Goal: Task Accomplishment & Management: Use online tool/utility

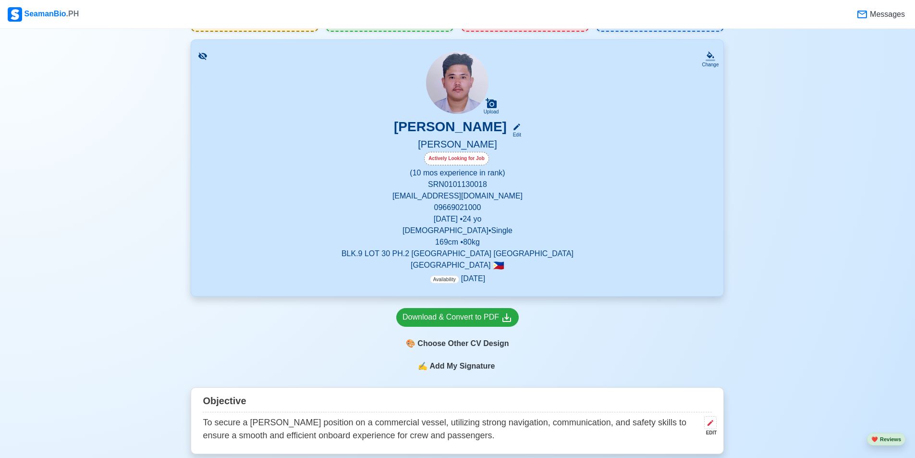
scroll to position [144, 0]
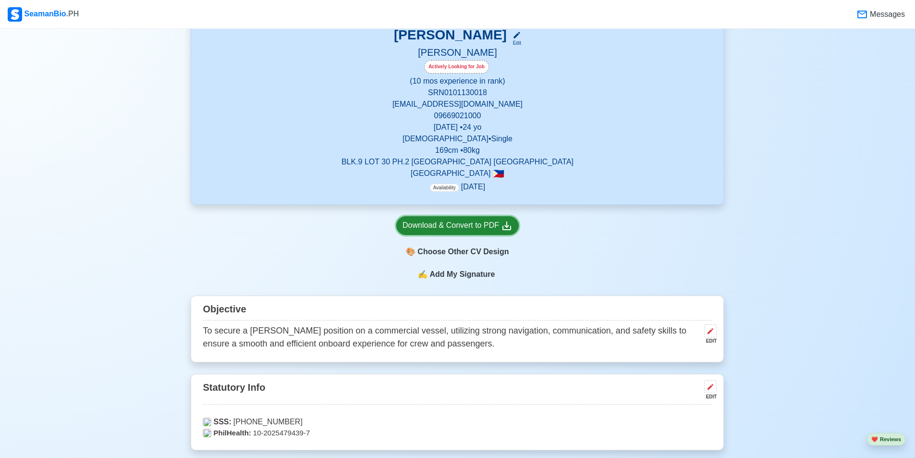
click at [472, 225] on div "Download & Convert to PDF" at bounding box center [458, 226] width 110 height 12
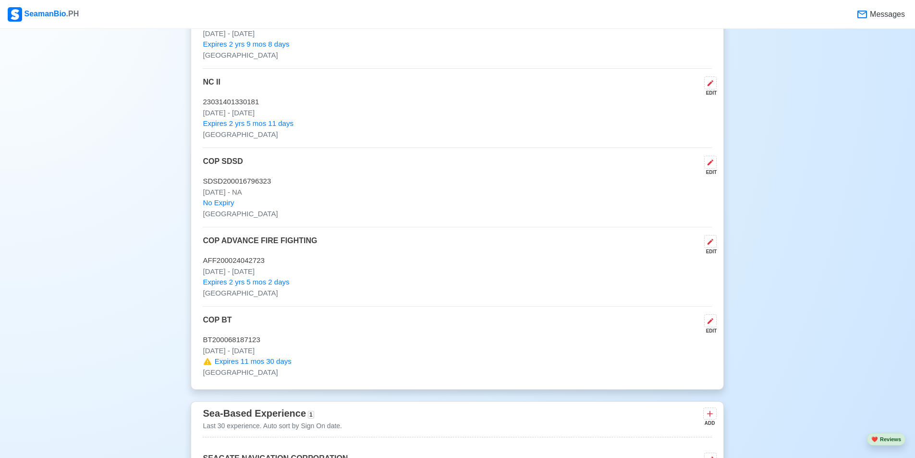
scroll to position [1682, 0]
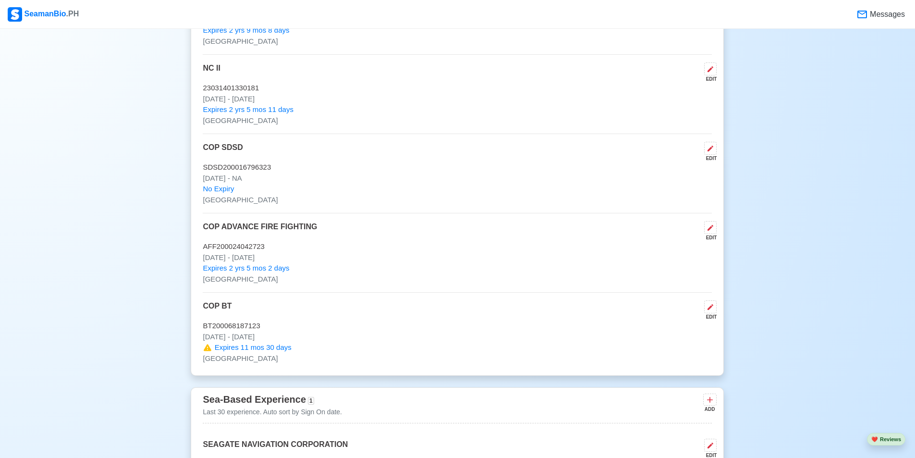
drag, startPoint x: 685, startPoint y: 76, endPoint x: 605, endPoint y: 111, distance: 87.8
click at [605, 111] on p "Expires 2 yrs 5 mos 11 days" at bounding box center [457, 109] width 509 height 11
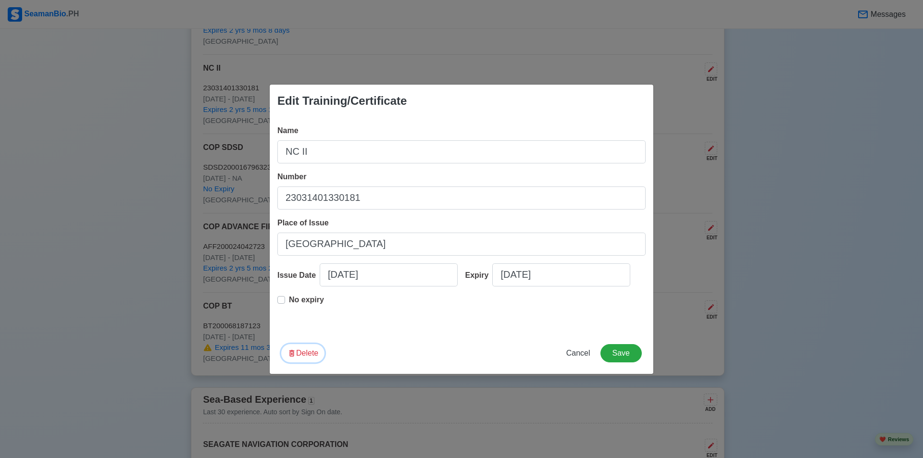
click at [304, 354] on button "Delete" at bounding box center [302, 353] width 43 height 18
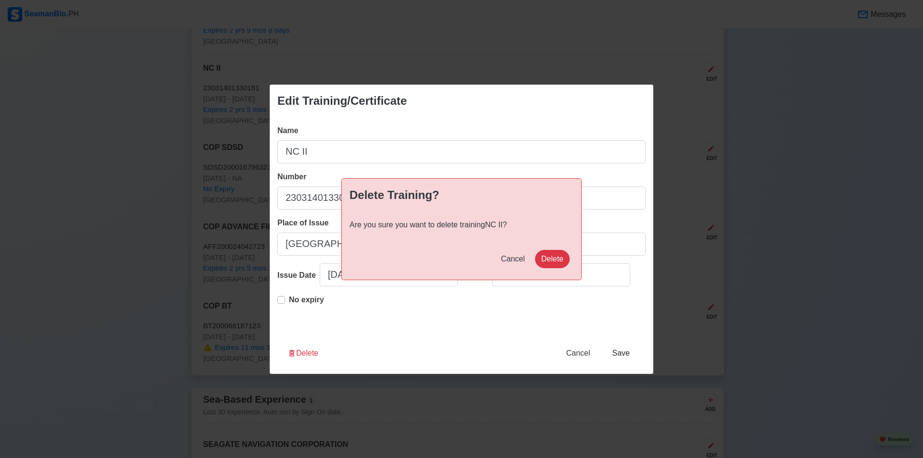
click at [81, 140] on div "Delete Training? Are you sure you want to delete training NC II ? Cancel Delete" at bounding box center [461, 229] width 923 height 458
click at [513, 255] on span "Cancel" at bounding box center [513, 259] width 24 height 8
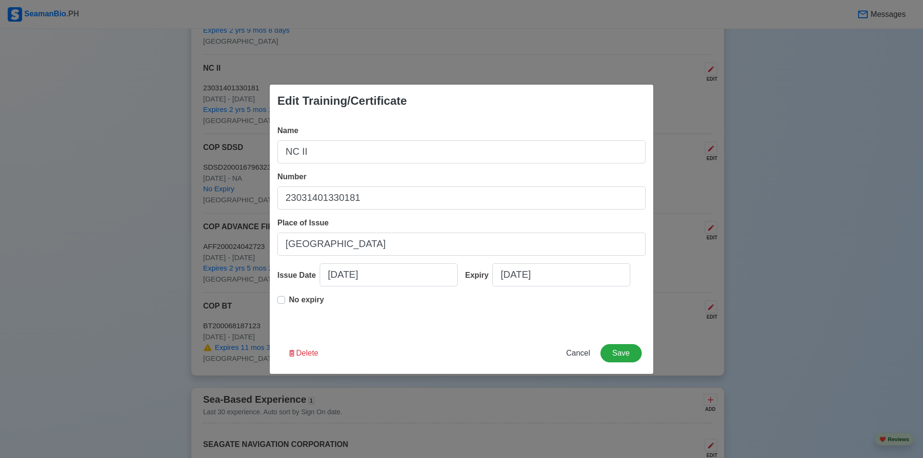
drag, startPoint x: 690, startPoint y: 110, endPoint x: 714, endPoint y: 96, distance: 27.5
click at [690, 109] on div "Edit Training/Certificate Name NC II Number 23031401330181 Place of Issue MANIL…" at bounding box center [461, 229] width 923 height 458
click at [581, 351] on span "Cancel" at bounding box center [578, 353] width 24 height 8
type input "09/28/2025"
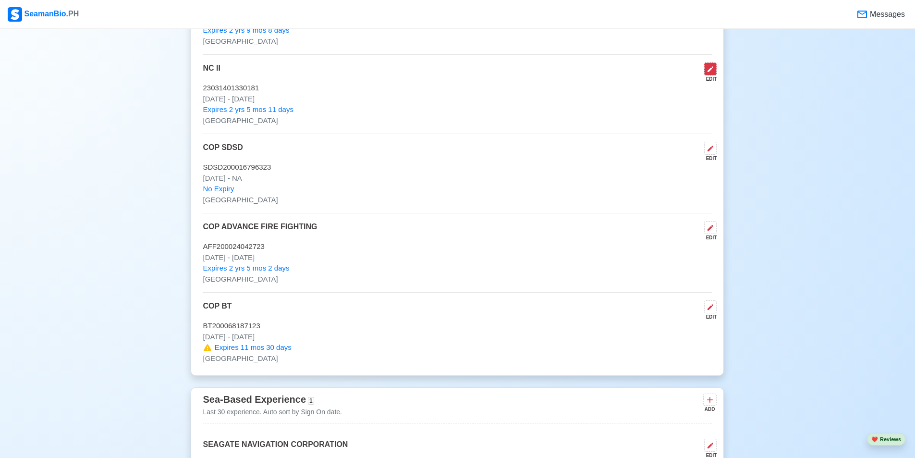
click at [712, 72] on icon at bounding box center [711, 69] width 6 height 6
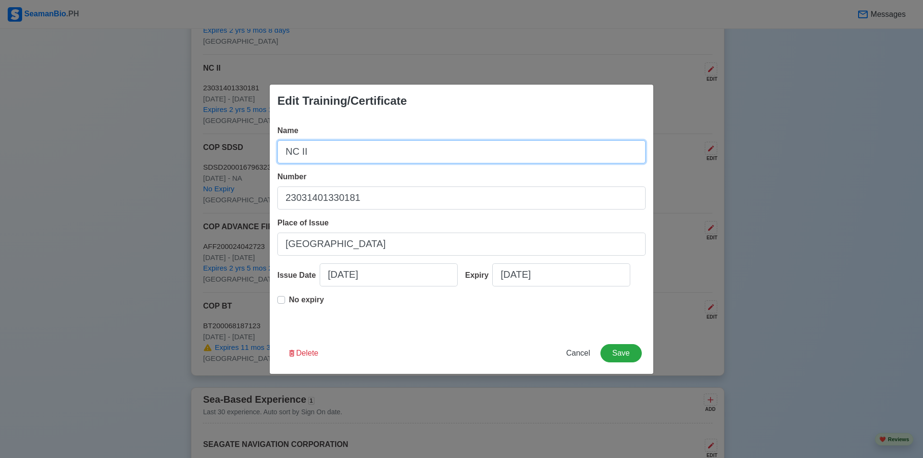
drag, startPoint x: 283, startPoint y: 148, endPoint x: 309, endPoint y: 249, distance: 104.7
click at [309, 249] on div "Name NC II Number 23031401330181 Place of Issue MANILA Issue Date 03/10/2023 Ex…" at bounding box center [461, 224] width 383 height 215
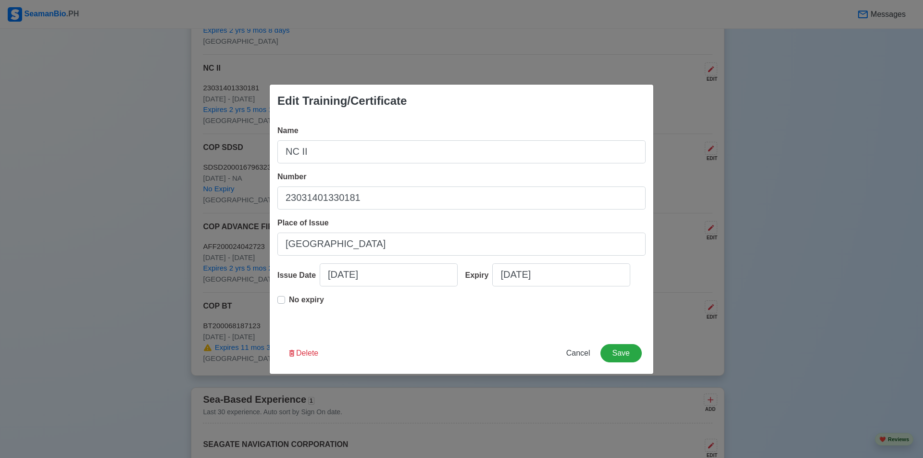
click at [141, 222] on div "Edit Training/Certificate Name NC II Number 23031401330181 Place of Issue MANIL…" at bounding box center [461, 229] width 923 height 458
drag, startPoint x: 281, startPoint y: 201, endPoint x: 357, endPoint y: 201, distance: 75.9
click at [357, 201] on input "23031401330181" at bounding box center [461, 197] width 368 height 23
click at [590, 355] on span "Cancel" at bounding box center [578, 353] width 24 height 8
type input "09/28/2025"
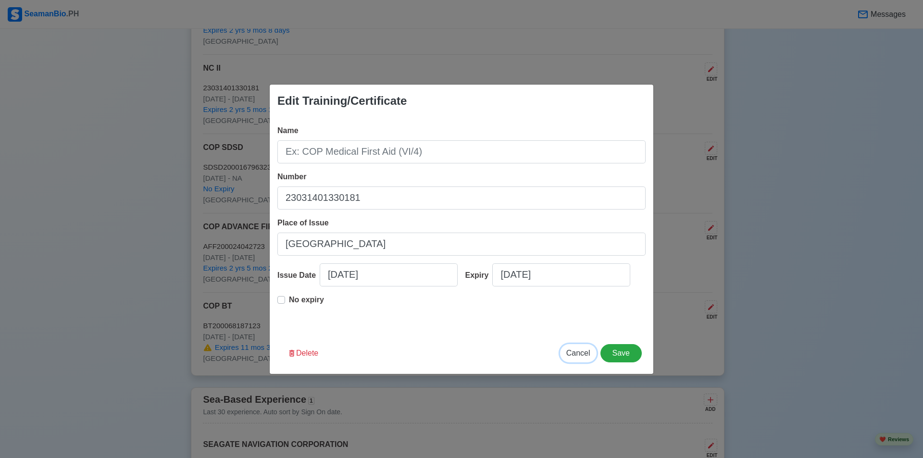
type input "09/28/2025"
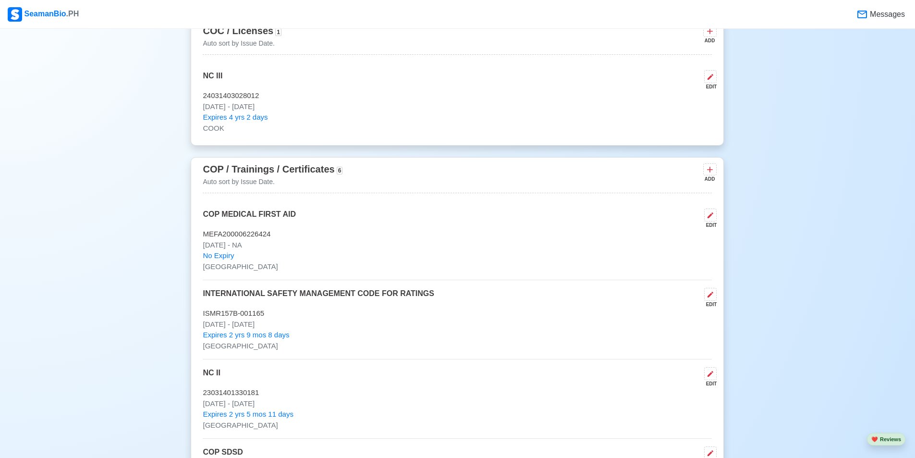
scroll to position [1249, 0]
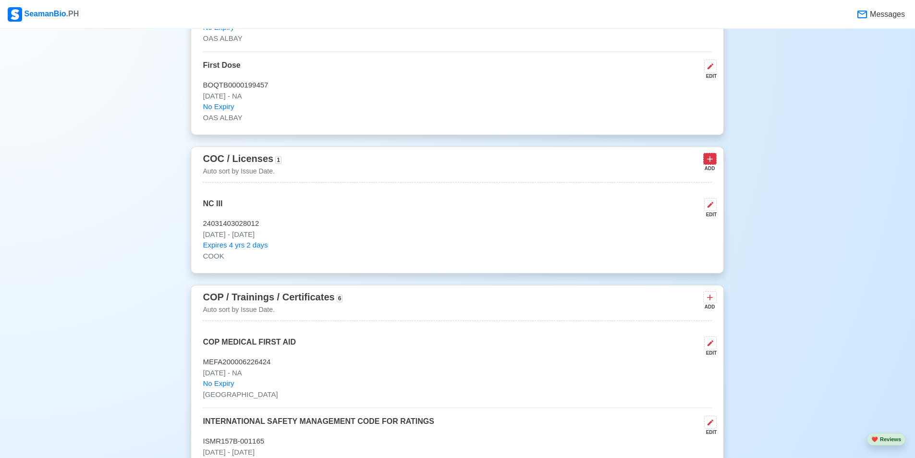
click at [710, 162] on icon at bounding box center [711, 160] width 6 height 6
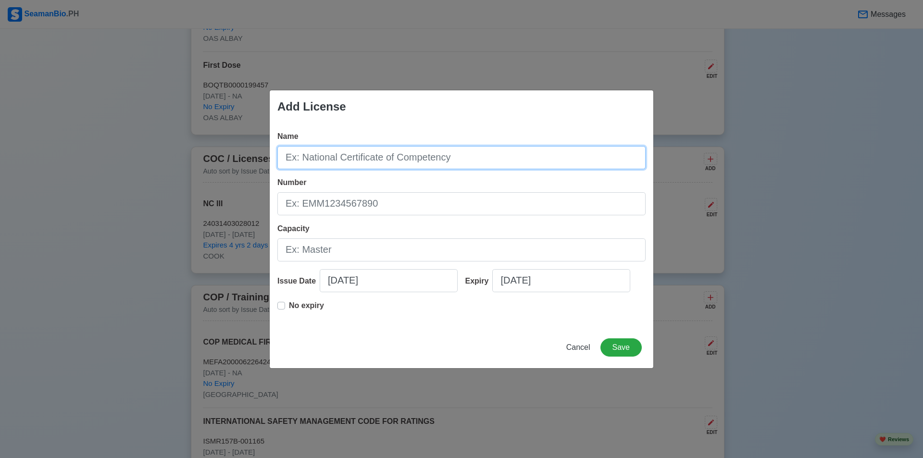
click at [371, 162] on input "Name" at bounding box center [461, 157] width 368 height 23
type input "NCII"
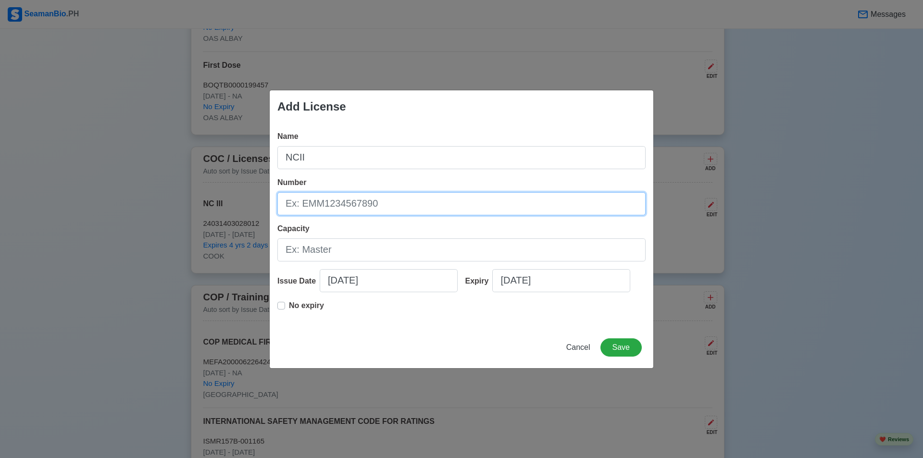
click at [358, 204] on input "Number" at bounding box center [461, 203] width 368 height 23
paste input "23031401330181"
type input "23031401330181"
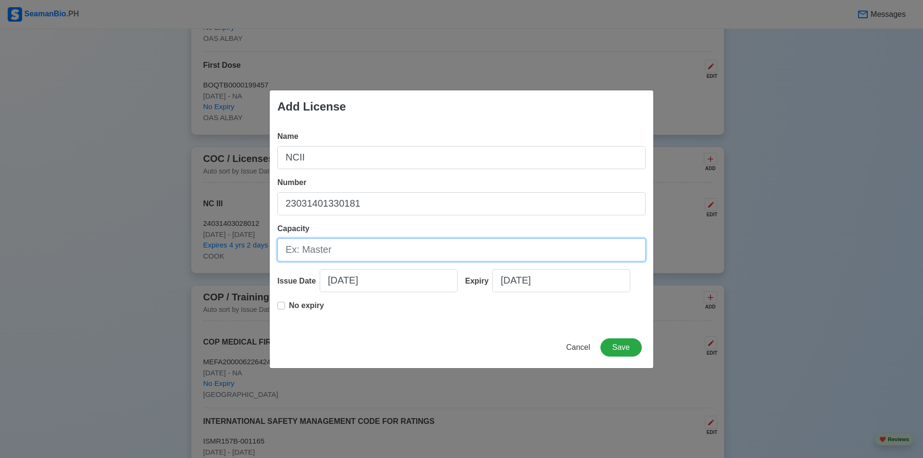
click at [308, 240] on input "Capacity" at bounding box center [461, 249] width 368 height 23
type input "MESSMAN"
click at [581, 347] on span "Cancel" at bounding box center [578, 347] width 24 height 8
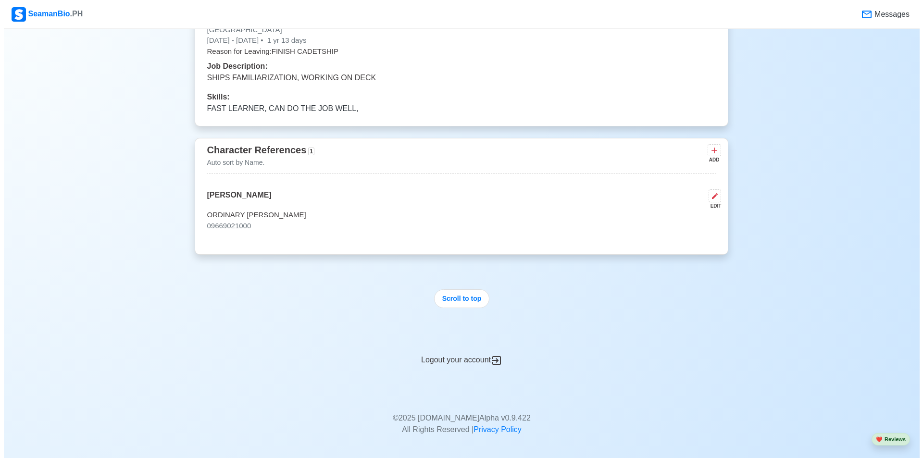
scroll to position [2347, 0]
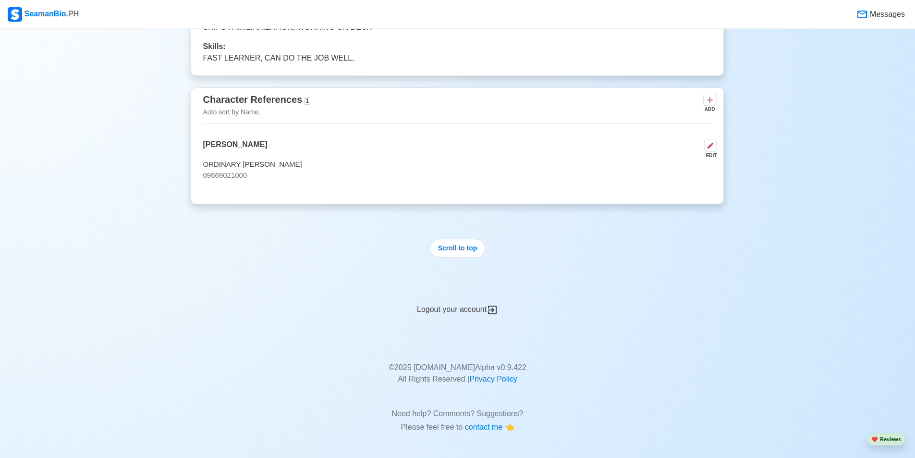
click at [267, 145] on p "JAMES MATTHEW REBATO" at bounding box center [235, 149] width 64 height 20
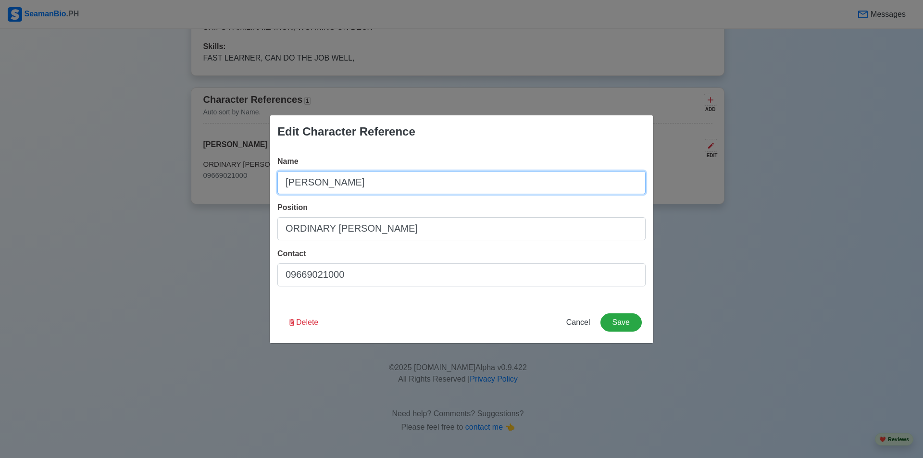
drag, startPoint x: 410, startPoint y: 186, endPoint x: 252, endPoint y: 157, distance: 160.2
click at [253, 159] on div "Edit Character Reference Name JAMES MATTHEW REBATO Position ORDINARY SEAMAN Con…" at bounding box center [461, 229] width 923 height 458
type input "DON R REBATO"
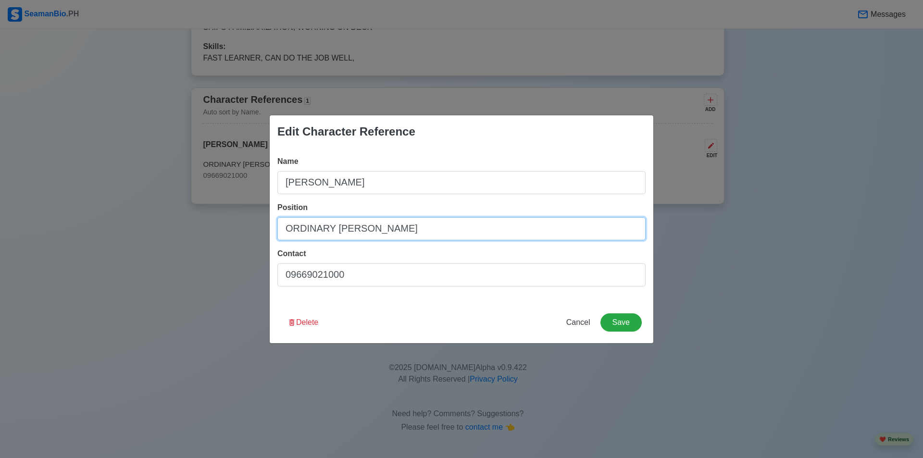
drag, startPoint x: 375, startPoint y: 232, endPoint x: 225, endPoint y: 212, distance: 151.2
click at [225, 212] on div "Edit Character Reference Name DON R REBATO Position ORDINARY SEAMAN Contact 096…" at bounding box center [461, 229] width 923 height 458
type input "2ND OFFICER"
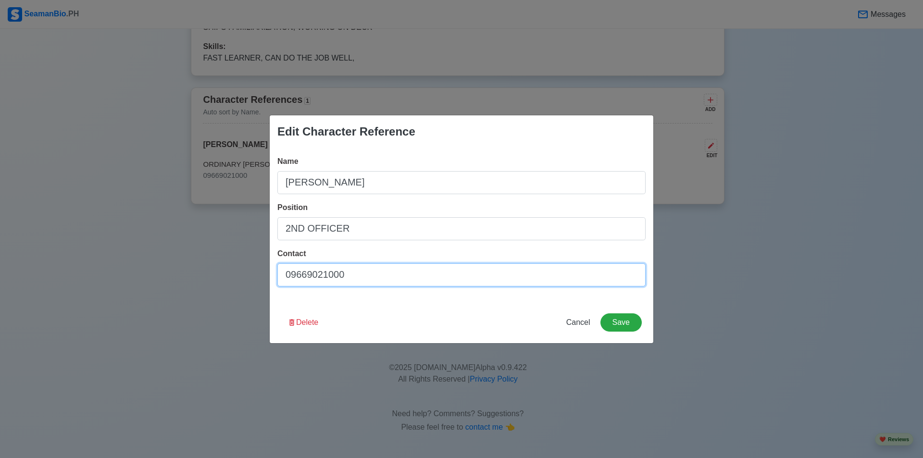
drag, startPoint x: 360, startPoint y: 281, endPoint x: 256, endPoint y: 266, distance: 105.8
click at [256, 266] on div "Edit Character Reference Name DON R REBATO Position 2ND OFFICER Contact 0966902…" at bounding box center [461, 229] width 923 height 458
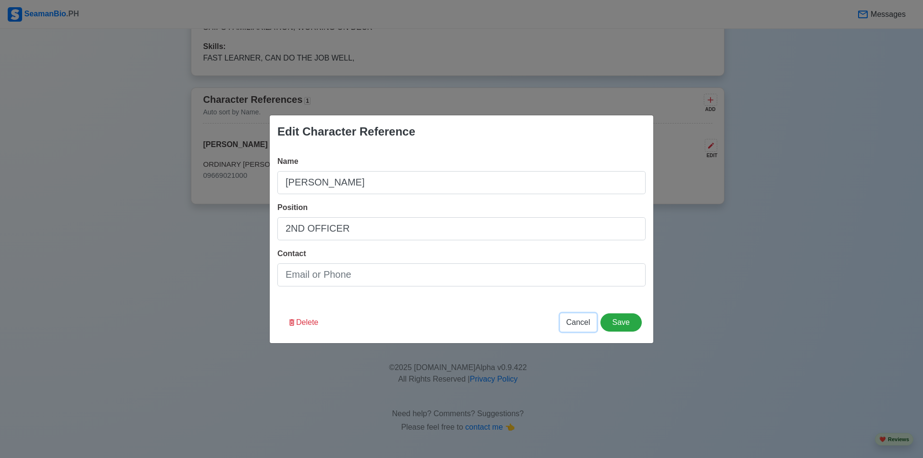
click at [580, 323] on span "Cancel" at bounding box center [578, 322] width 24 height 8
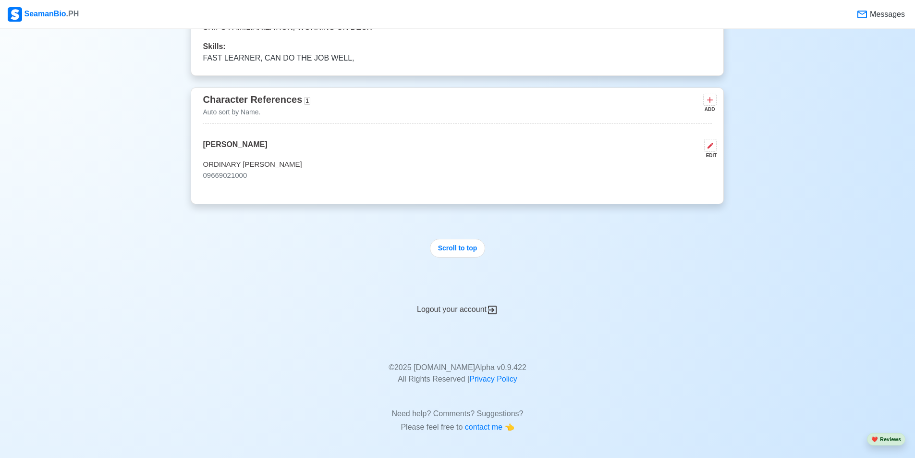
click at [701, 146] on div "EDIT" at bounding box center [709, 149] width 16 height 20
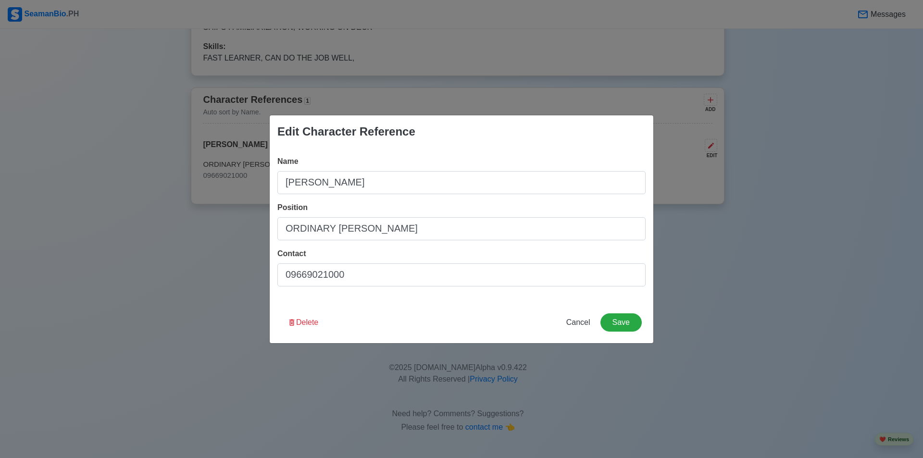
drag, startPoint x: 424, startPoint y: 202, endPoint x: 408, endPoint y: 192, distance: 19.2
click at [410, 194] on div "Name JAMES MATTHEW REBATO Position ORDINARY SEAMAN Contact 09669021000" at bounding box center [461, 225] width 383 height 154
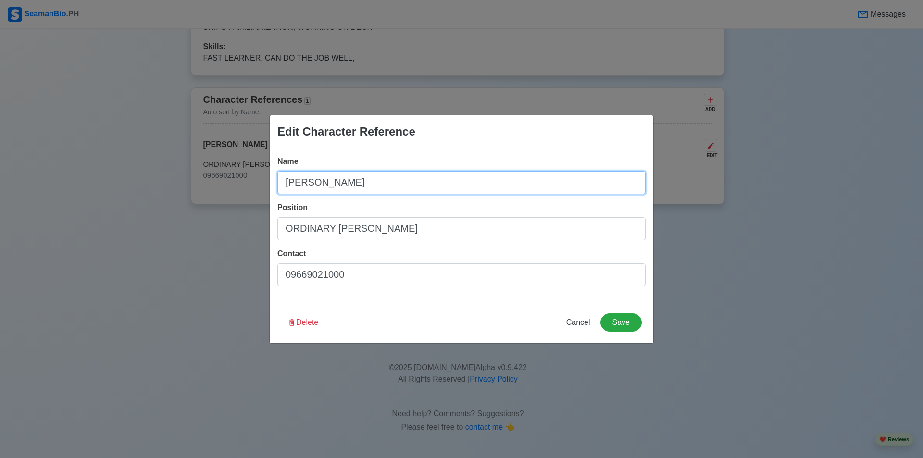
drag, startPoint x: 417, startPoint y: 186, endPoint x: 123, endPoint y: 131, distance: 299.1
click at [123, 131] on div "Edit Character Reference Name JAMES MATTHEW REBATO Position ORDINARY SEAMAN Con…" at bounding box center [461, 229] width 923 height 458
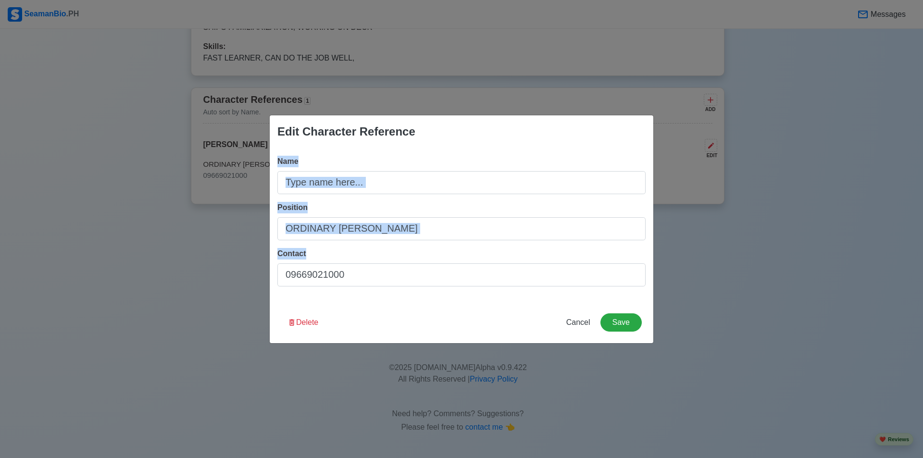
drag, startPoint x: 411, startPoint y: 240, endPoint x: 0, endPoint y: 153, distance: 420.4
click at [0, 153] on div "Edit Character Reference Name Position ORDINARY SEAMAN Contact 09669021000 Dele…" at bounding box center [461, 229] width 923 height 458
click at [409, 236] on input "ORDINARY SEAMAN" at bounding box center [461, 228] width 368 height 23
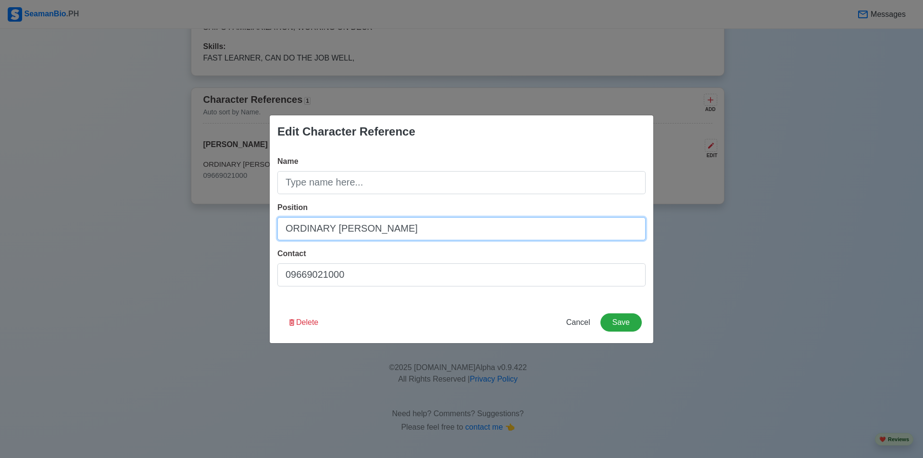
drag, startPoint x: 409, startPoint y: 230, endPoint x: 94, endPoint y: 168, distance: 321.3
click at [94, 168] on div "Edit Character Reference Name Position ORDINARY SEAMAN Contact 09669021000 Dele…" at bounding box center [461, 229] width 923 height 458
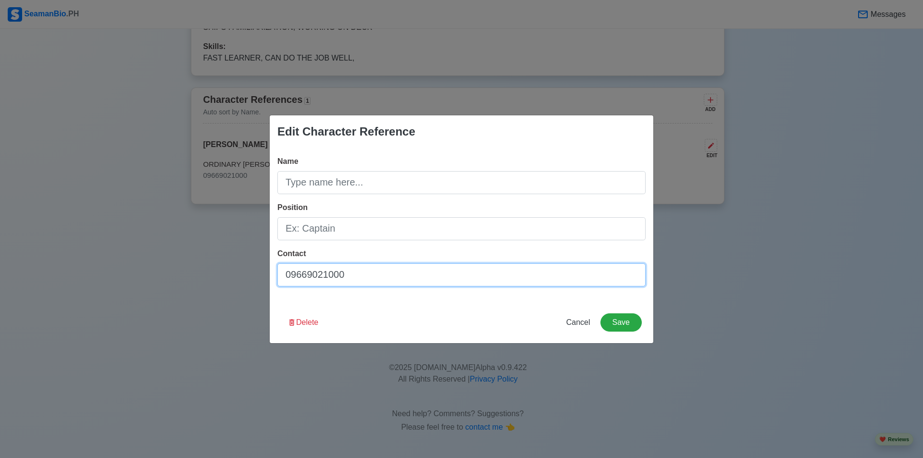
drag, startPoint x: 186, startPoint y: 239, endPoint x: 147, endPoint y: 232, distance: 39.6
click at [147, 232] on div "Edit Character Reference Name Position Contact 09669021000 Delete Cancel Save" at bounding box center [461, 229] width 923 height 458
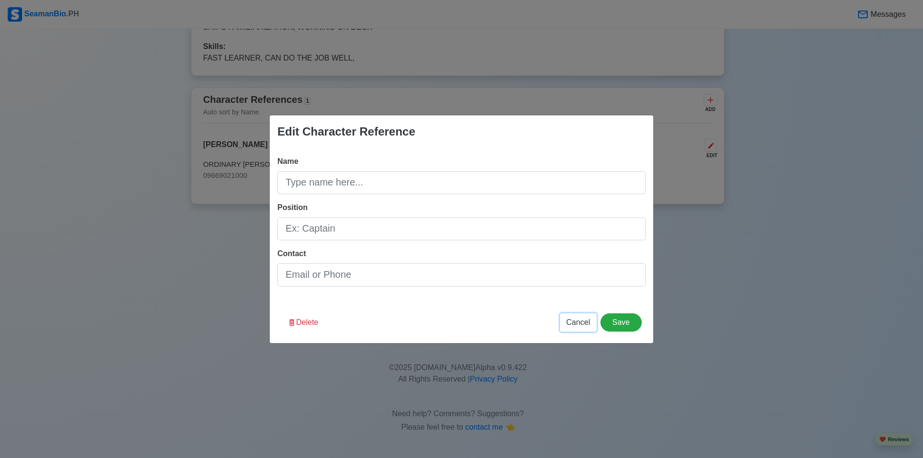
click at [576, 325] on span "Cancel" at bounding box center [578, 322] width 24 height 8
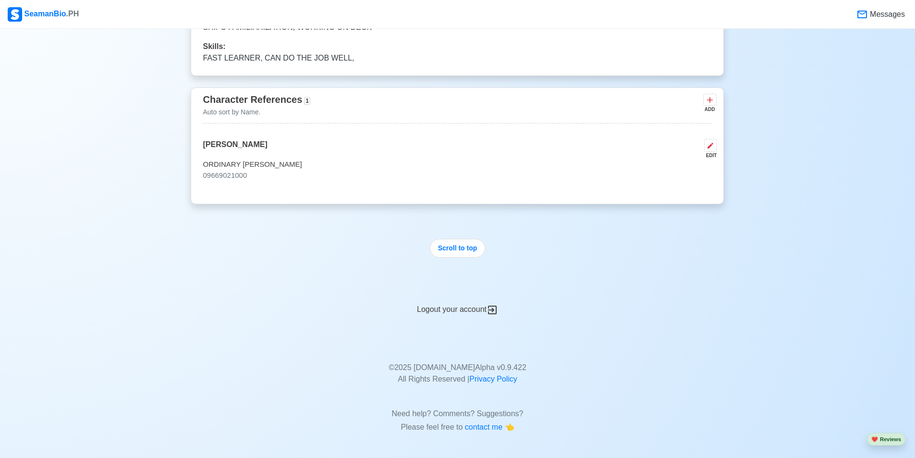
click at [687, 145] on div "JAMES MATTHEW REBATO EDIT" at bounding box center [457, 149] width 509 height 20
click at [709, 145] on icon at bounding box center [711, 146] width 8 height 8
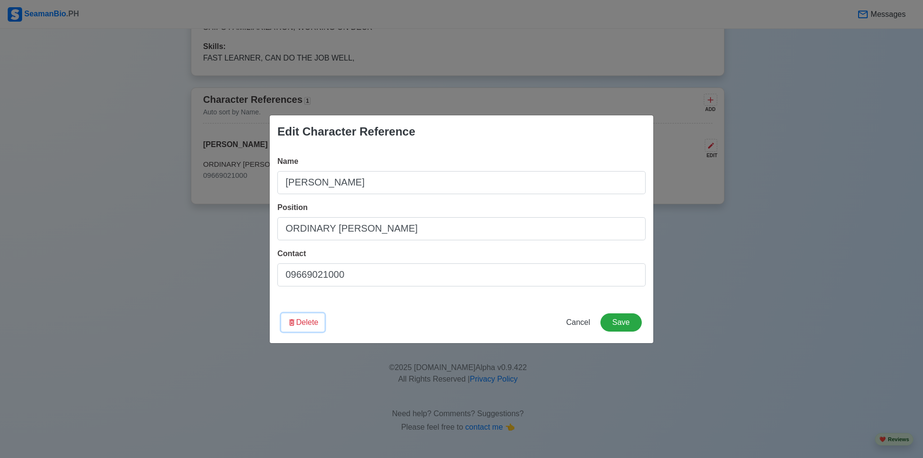
click at [306, 319] on button "Delete" at bounding box center [302, 322] width 43 height 18
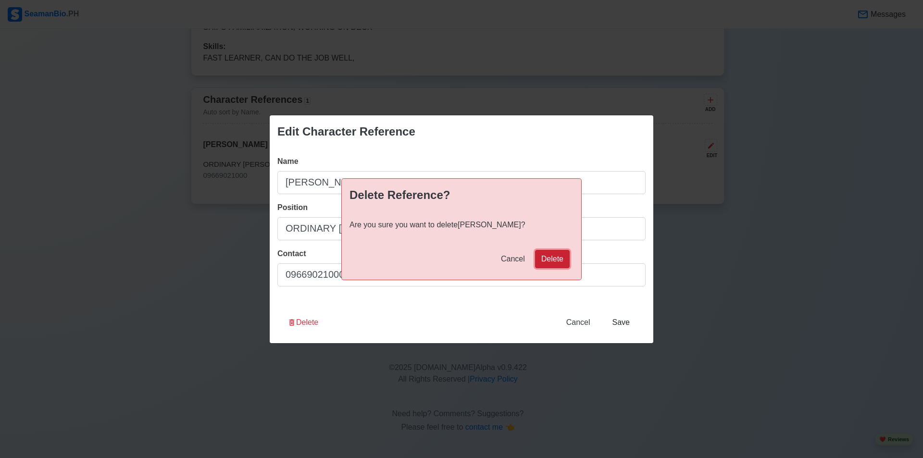
click at [569, 261] on button "Delete" at bounding box center [552, 259] width 35 height 18
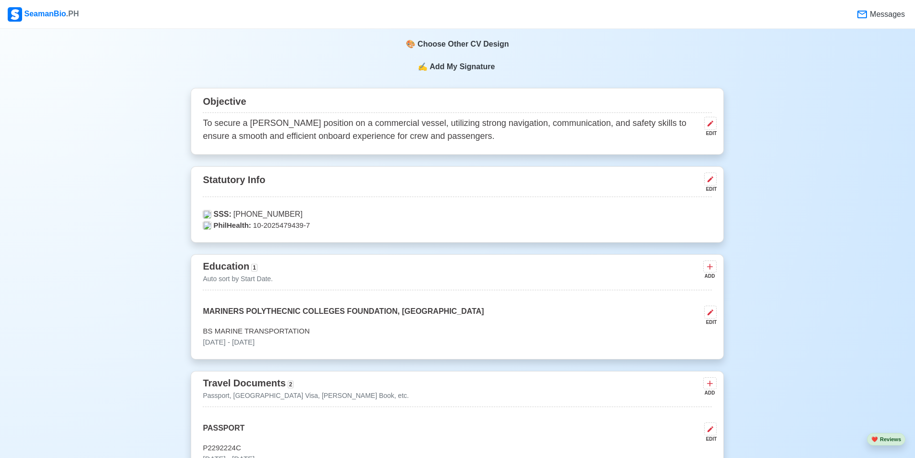
scroll to position [267, 0]
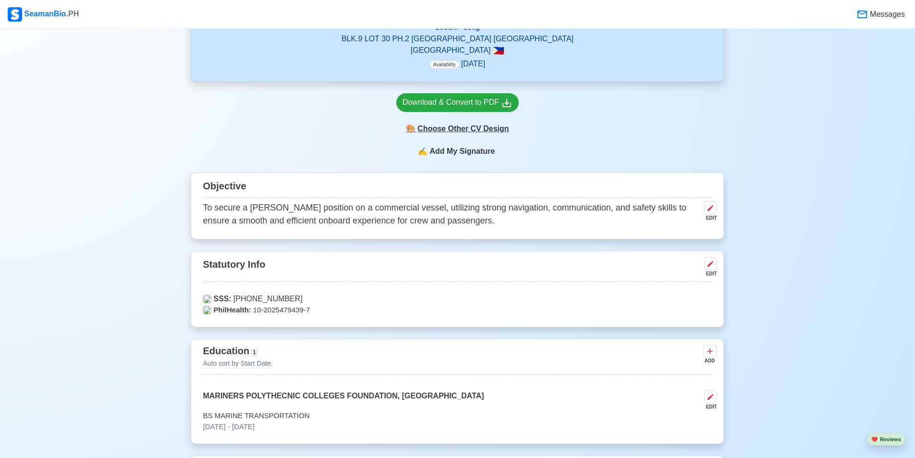
click at [479, 127] on div "🎨 Choose Other CV Design" at bounding box center [457, 129] width 123 height 18
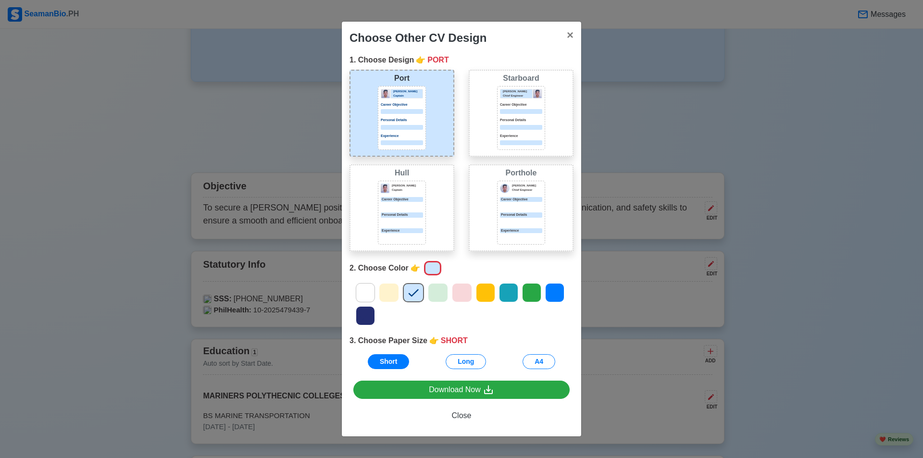
click at [514, 138] on div "Experience" at bounding box center [521, 140] width 42 height 12
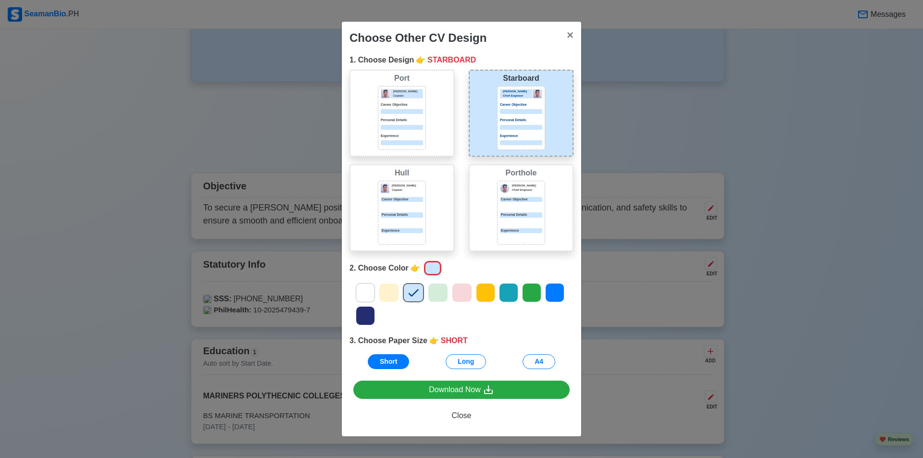
click at [491, 297] on icon at bounding box center [485, 292] width 14 height 14
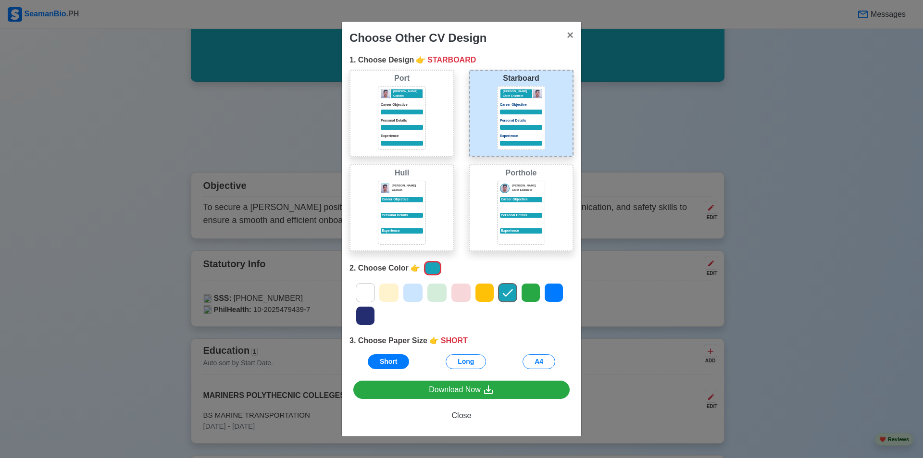
click at [524, 294] on icon at bounding box center [530, 292] width 14 height 14
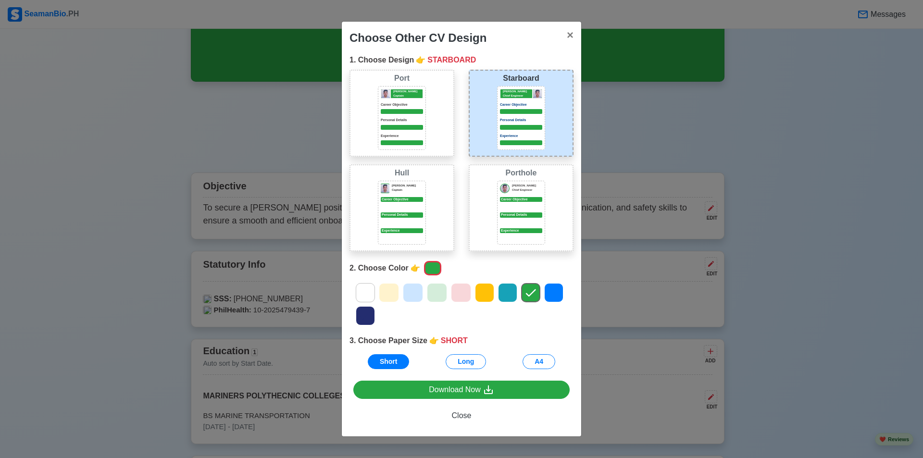
click at [549, 295] on icon at bounding box center [553, 292] width 14 height 14
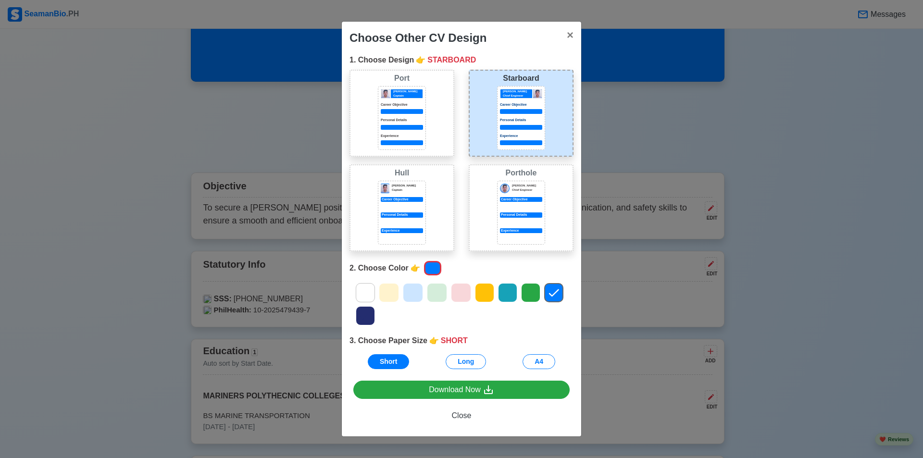
click at [444, 291] on div at bounding box center [437, 292] width 20 height 19
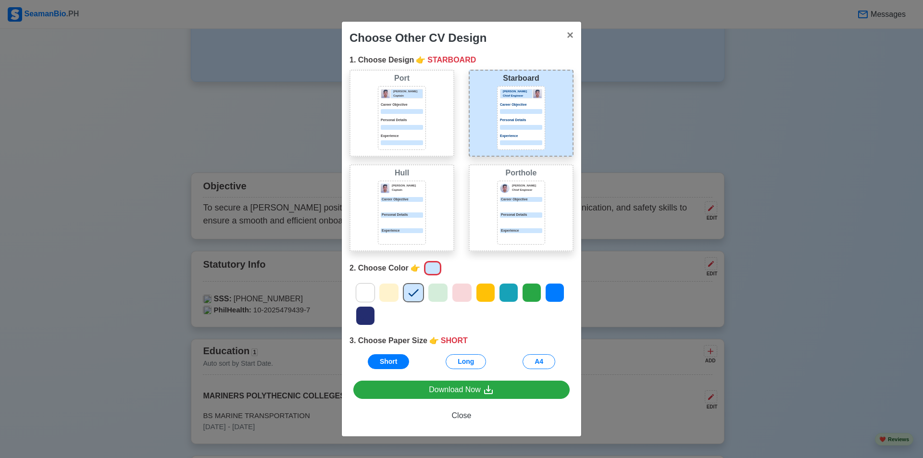
click at [399, 289] on div at bounding box center [461, 304] width 238 height 46
click at [394, 292] on icon at bounding box center [389, 292] width 14 height 14
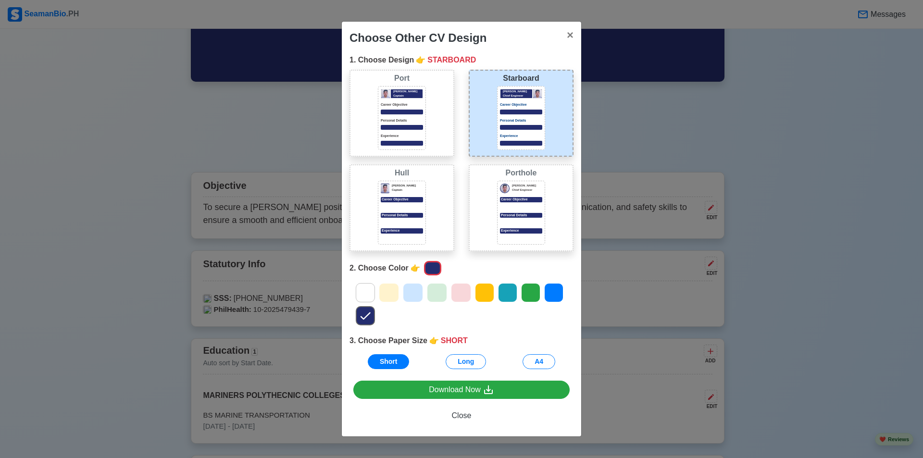
click at [370, 316] on icon at bounding box center [365, 316] width 14 height 14
click at [536, 296] on icon at bounding box center [530, 292] width 14 height 14
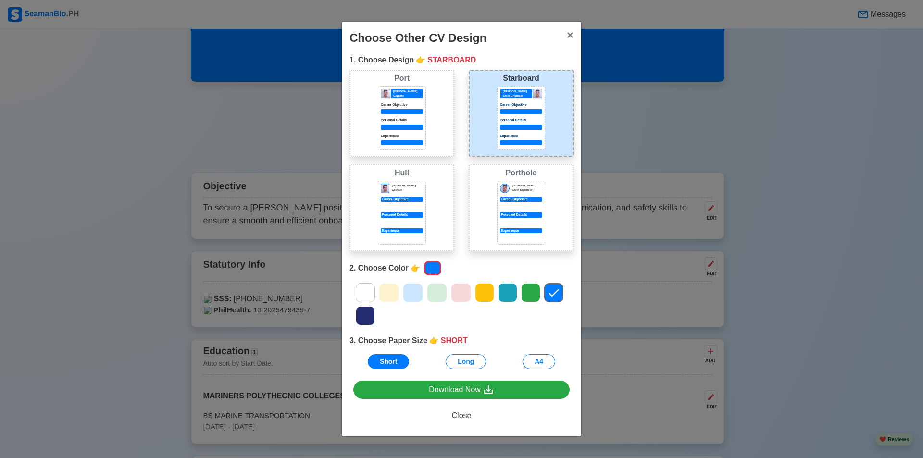
click at [467, 287] on icon at bounding box center [461, 292] width 14 height 14
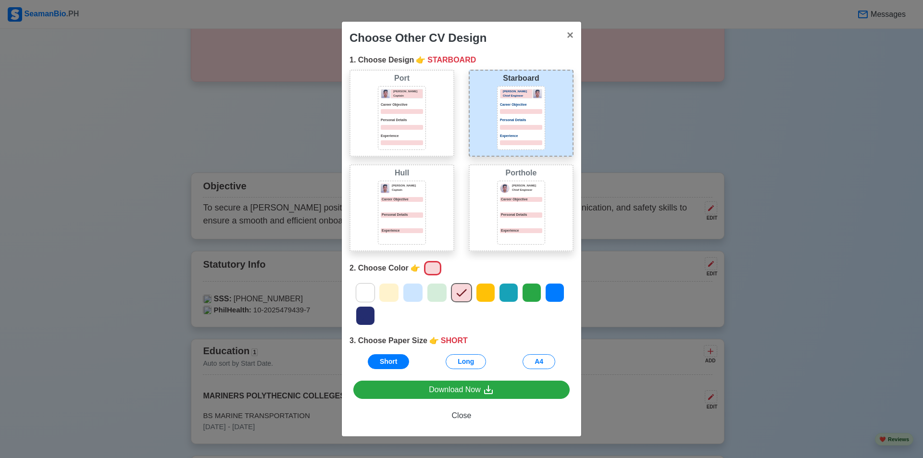
click at [439, 289] on icon at bounding box center [437, 292] width 14 height 14
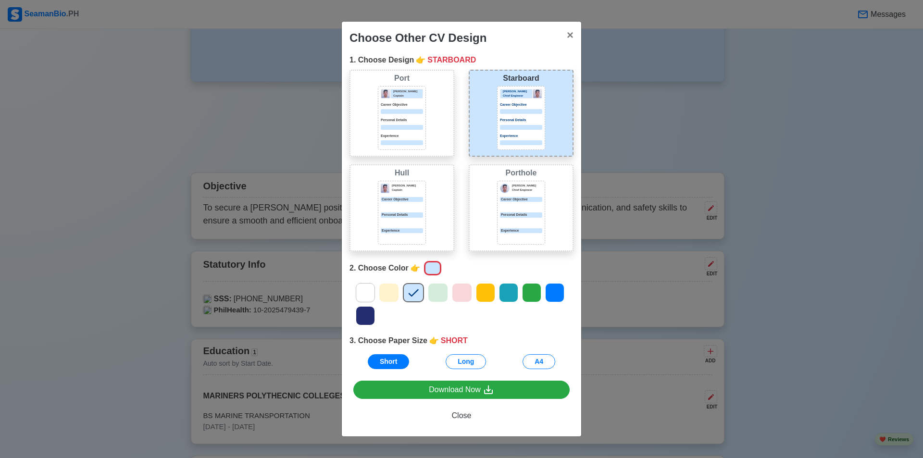
click at [500, 290] on div at bounding box center [508, 292] width 19 height 19
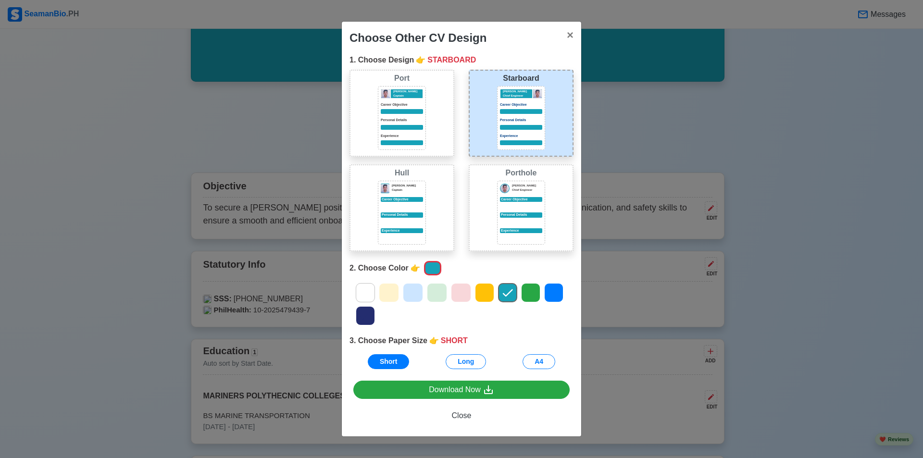
click at [545, 292] on div at bounding box center [553, 292] width 19 height 19
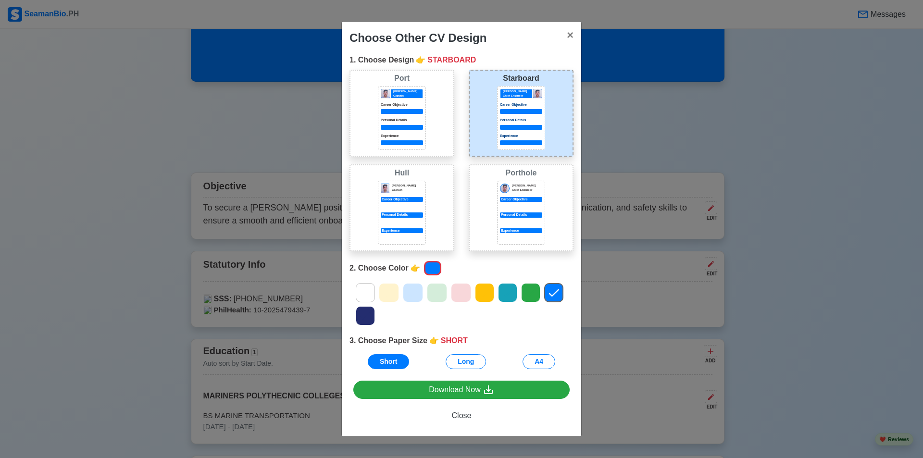
click at [510, 291] on icon at bounding box center [508, 293] width 10 height 8
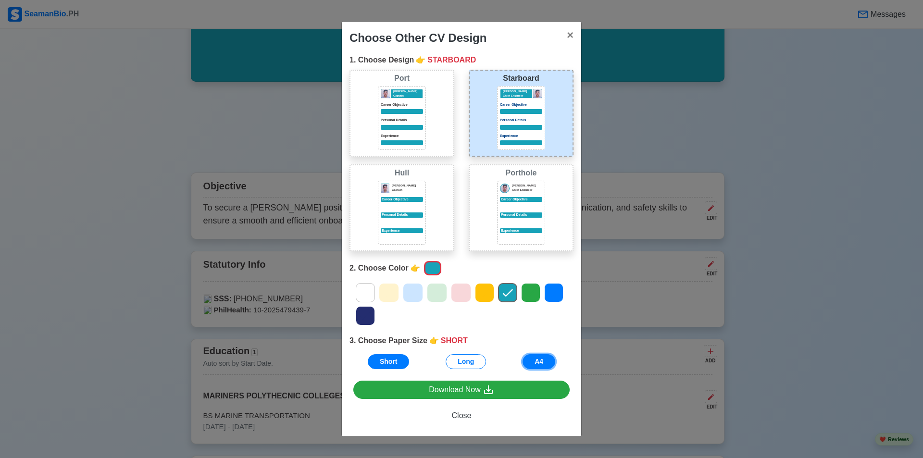
click at [528, 357] on button "A4" at bounding box center [538, 361] width 33 height 15
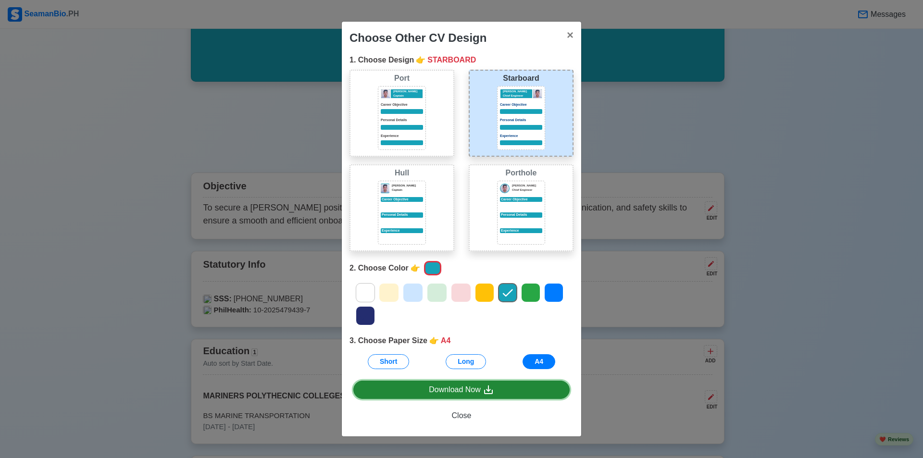
click at [480, 389] on div "Download Now" at bounding box center [461, 390] width 65 height 12
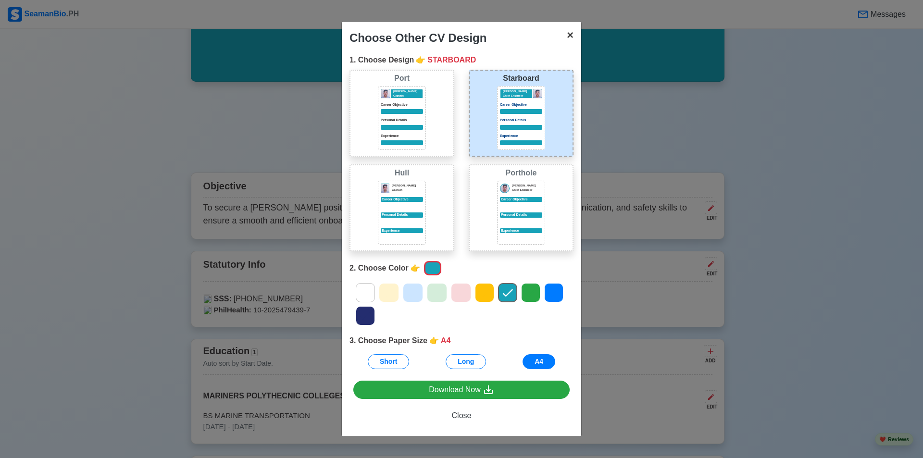
click at [571, 37] on span "×" at bounding box center [570, 34] width 7 height 13
